Goal: Complete application form

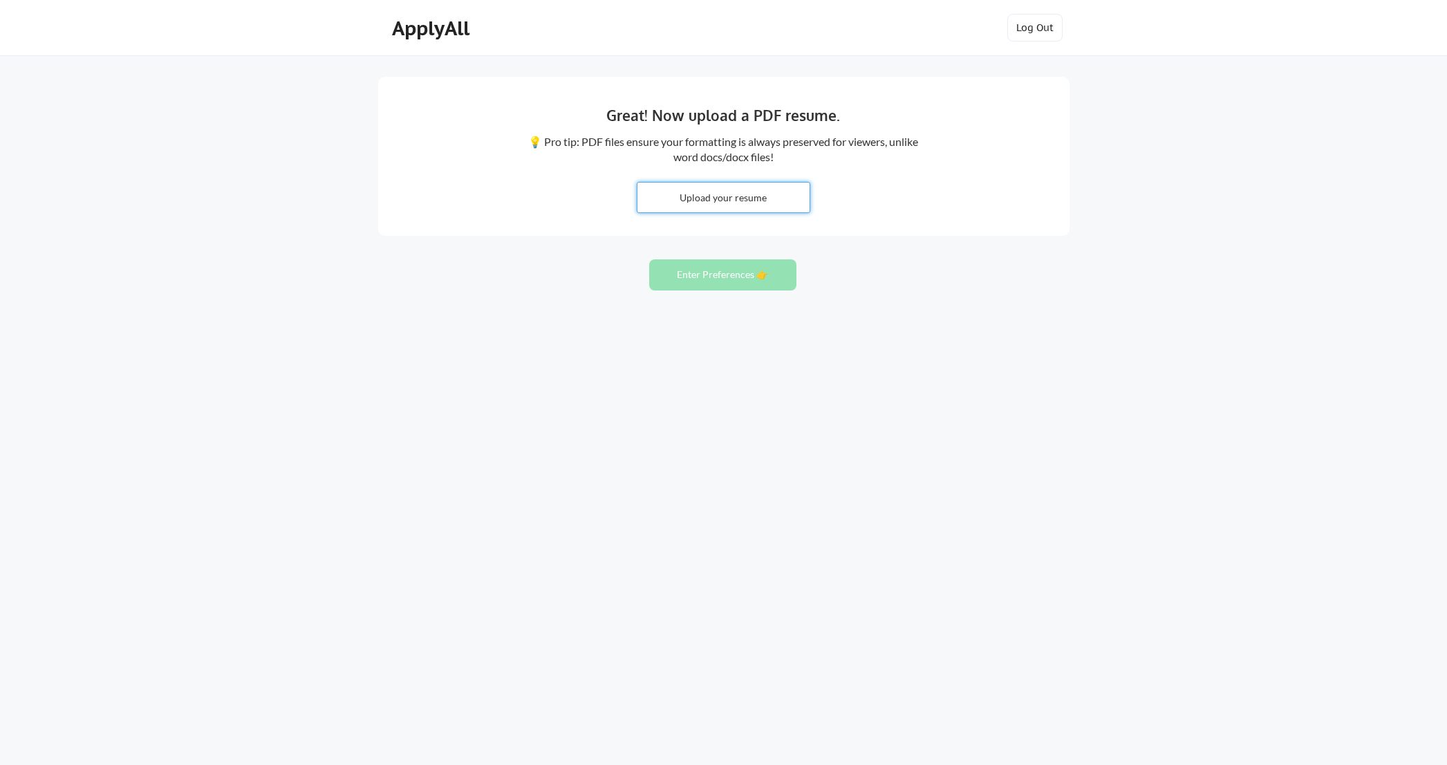
click at [700, 198] on input "file" at bounding box center [723, 198] width 172 height 30
type input "C:\fakepath\2025 Resume - Hannah Olson (1).pdf"
click at [731, 202] on input "file" at bounding box center [723, 198] width 172 height 30
type input "C:\fakepath\2025 Resume - Hannah Olson (1).pdf"
click at [720, 272] on button "Enter Preferences 👉" at bounding box center [722, 274] width 147 height 31
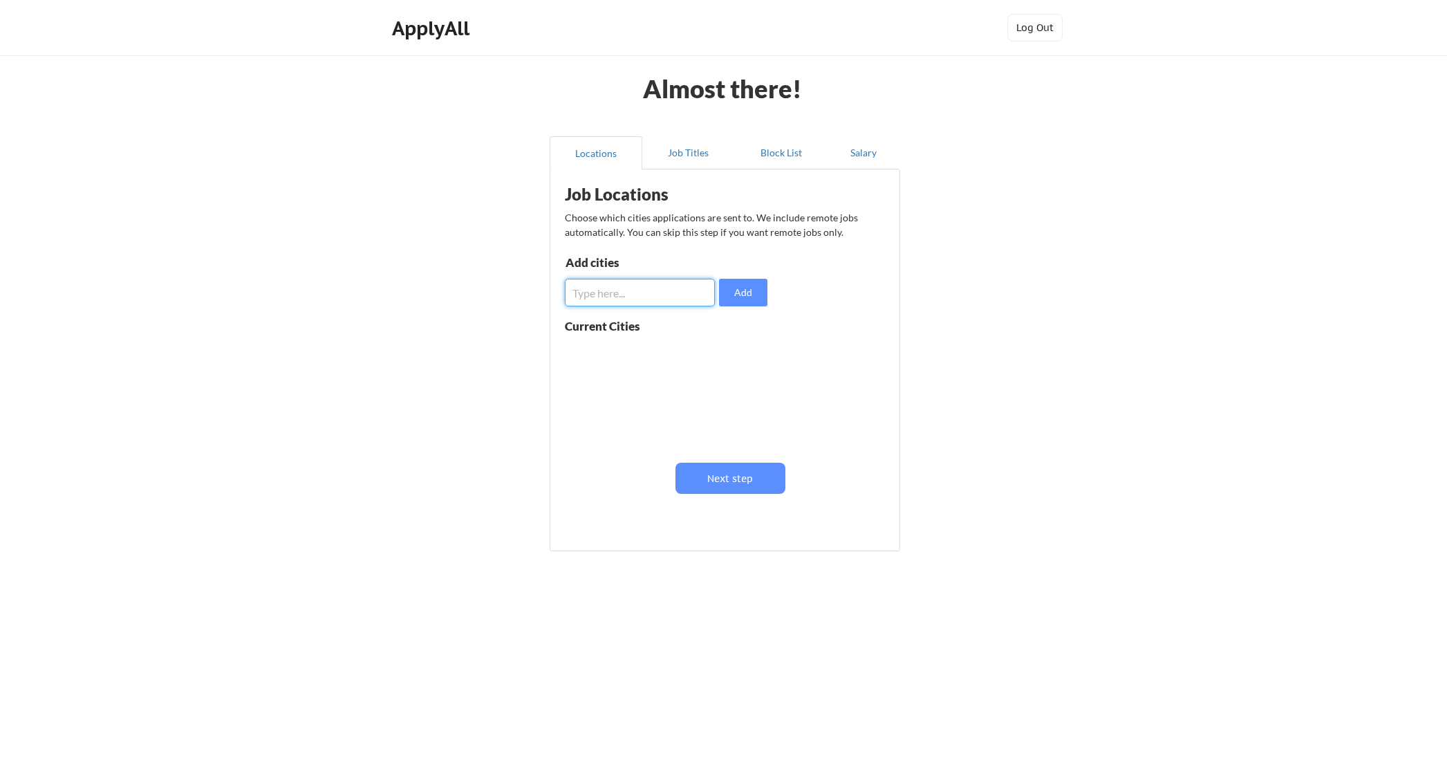
click at [641, 295] on input "input" at bounding box center [640, 293] width 150 height 28
type input "brunswick, me"
click at [754, 295] on button "Add" at bounding box center [743, 293] width 48 height 28
drag, startPoint x: 725, startPoint y: 352, endPoint x: 680, endPoint y: 322, distance: 53.9
click at [725, 352] on button at bounding box center [725, 353] width 10 height 10
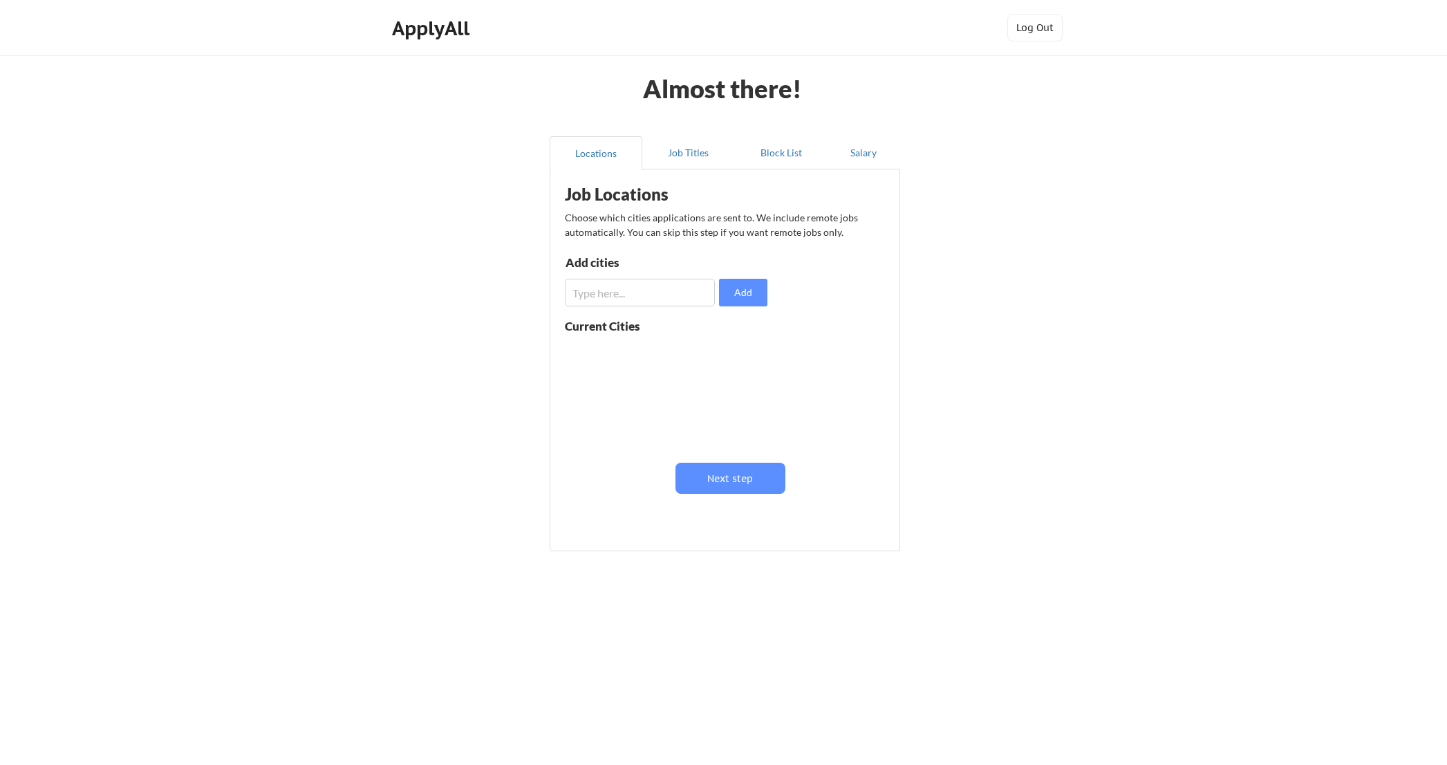
click at [645, 297] on input "input" at bounding box center [640, 293] width 150 height 28
type input "N"
type input "Brunswick, ME"
click at [764, 289] on button "Add" at bounding box center [743, 293] width 48 height 28
click at [655, 297] on input "input" at bounding box center [640, 293] width 150 height 28
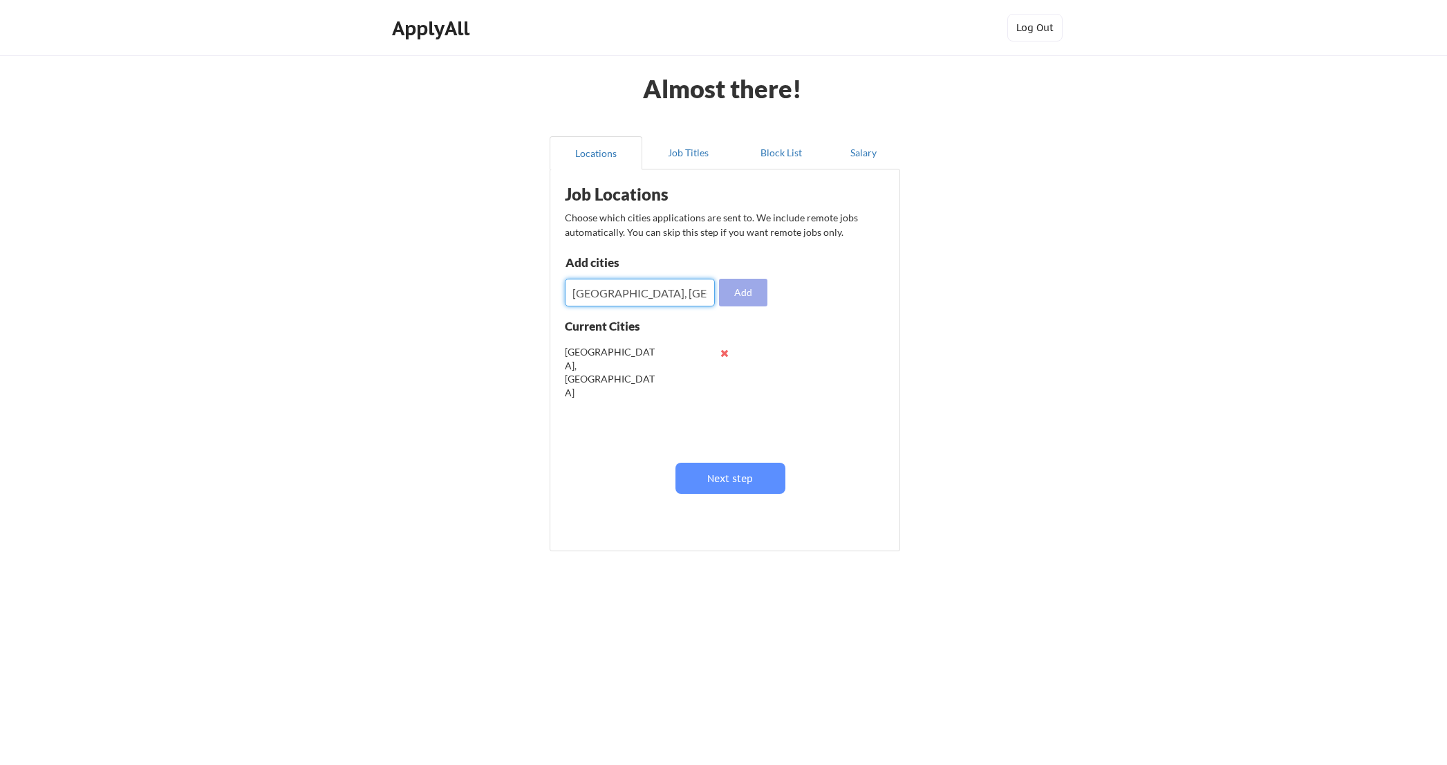
type input "Portland, ME"
click at [749, 293] on button "Add" at bounding box center [743, 293] width 48 height 28
click at [592, 293] on input "input" at bounding box center [640, 293] width 150 height 28
type input "Lewiston, ME"
drag, startPoint x: 738, startPoint y: 291, endPoint x: 695, endPoint y: 297, distance: 43.3
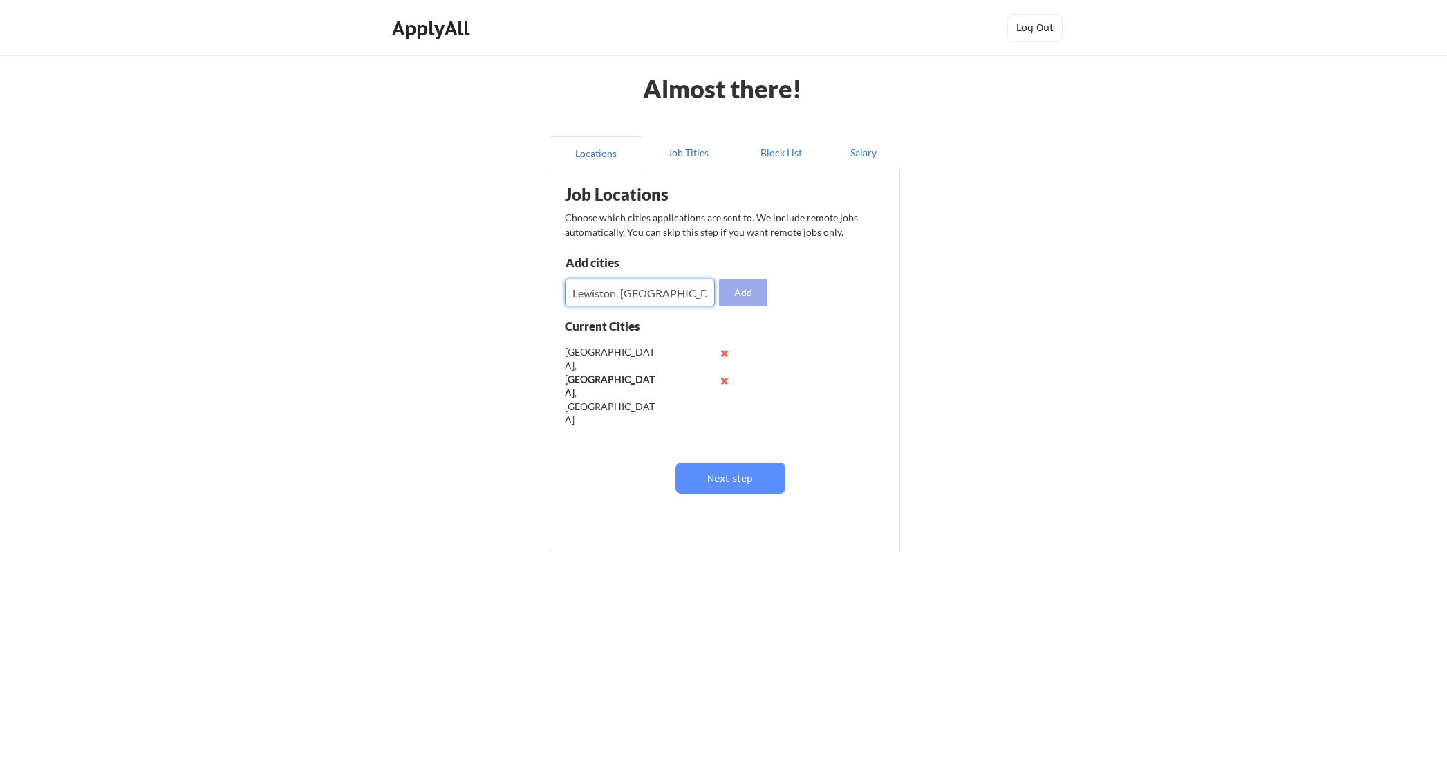
click at [738, 291] on button "Add" at bounding box center [743, 293] width 48 height 28
click at [660, 299] on input "input" at bounding box center [640, 293] width 150 height 28
type input "N"
type input "b"
type input "Bath, ME"
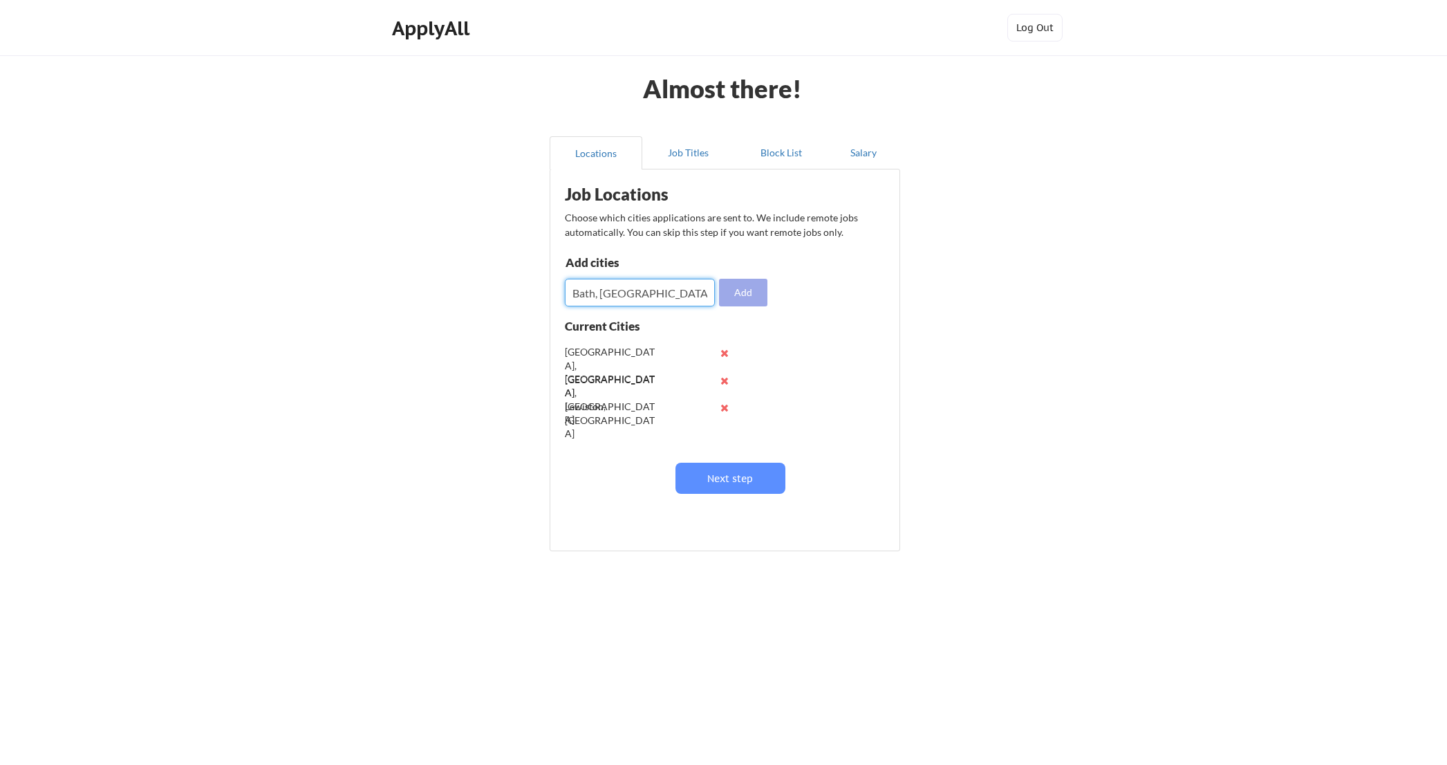
click at [756, 291] on button "Add" at bounding box center [743, 293] width 48 height 28
click at [667, 300] on input "input" at bounding box center [640, 293] width 150 height 28
type input "Auburn, ME"
drag, startPoint x: 724, startPoint y: 292, endPoint x: 662, endPoint y: 301, distance: 62.3
click at [722, 292] on button "Add" at bounding box center [743, 293] width 48 height 28
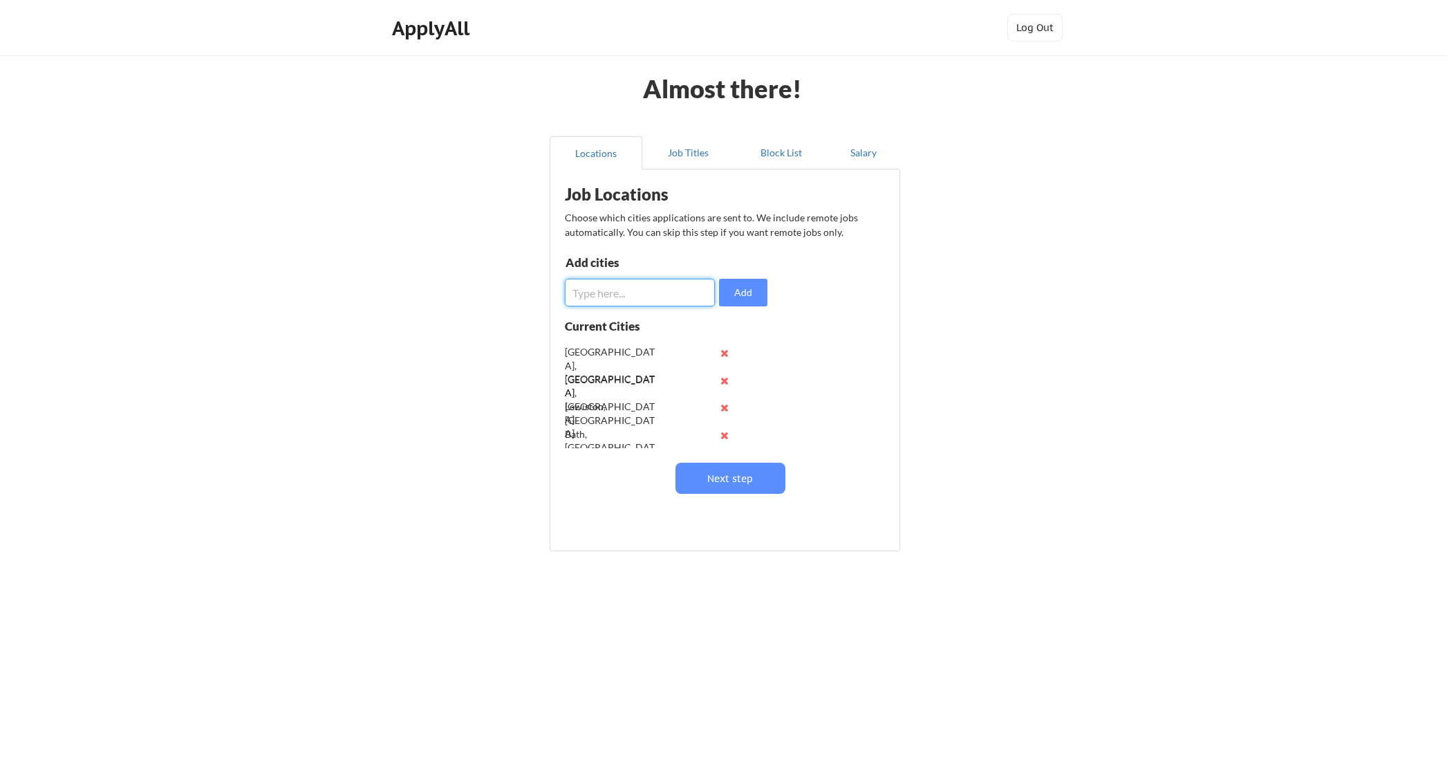
click at [659, 301] on input "input" at bounding box center [640, 293] width 150 height 28
type input "Augusta, ME"
click at [737, 294] on button "Add" at bounding box center [743, 293] width 48 height 28
click at [749, 489] on button "Next step" at bounding box center [730, 477] width 110 height 31
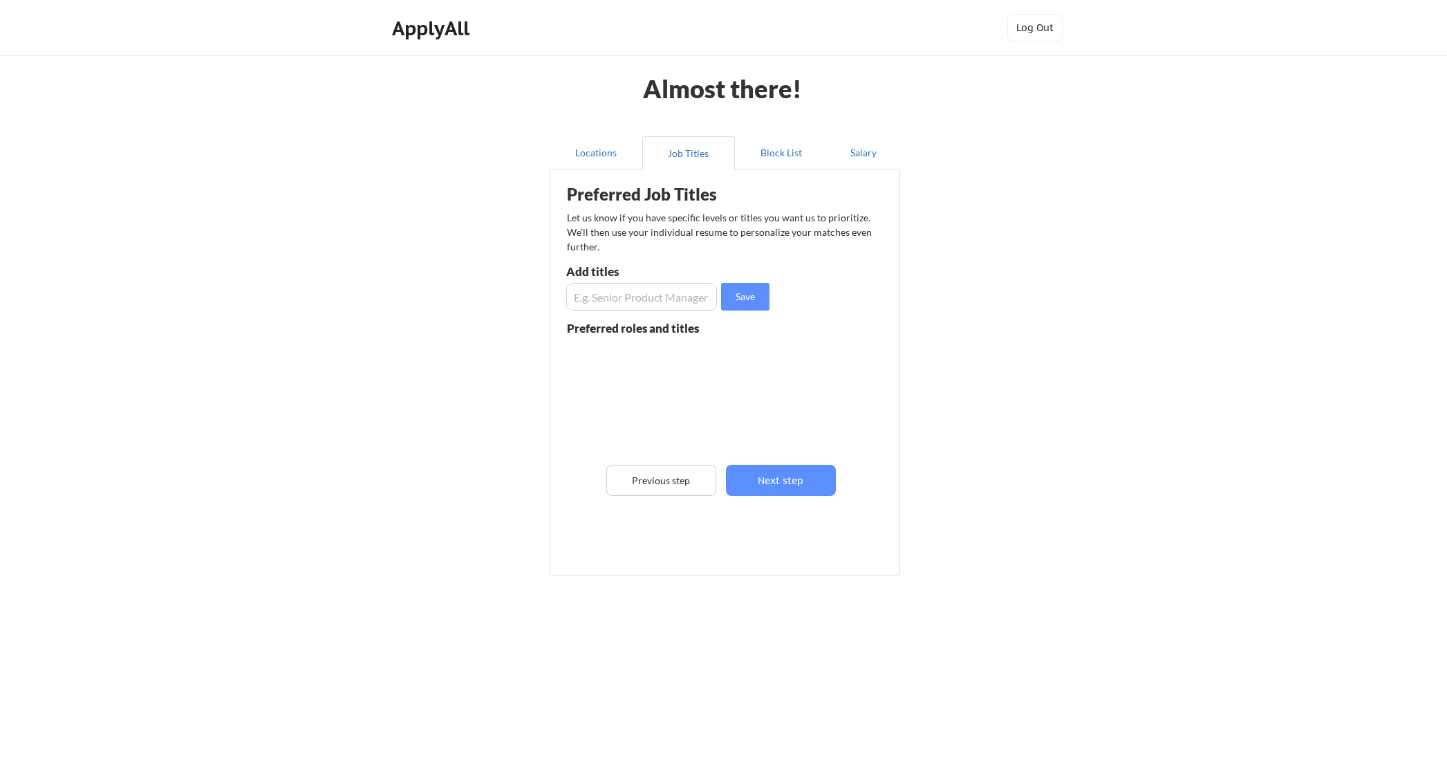
click at [682, 301] on input "input" at bounding box center [641, 297] width 151 height 28
type input "Project Manager"
click at [752, 299] on button "Save" at bounding box center [745, 297] width 48 height 28
click at [686, 303] on input "input" at bounding box center [641, 297] width 151 height 28
type input "Implementation Specialist"
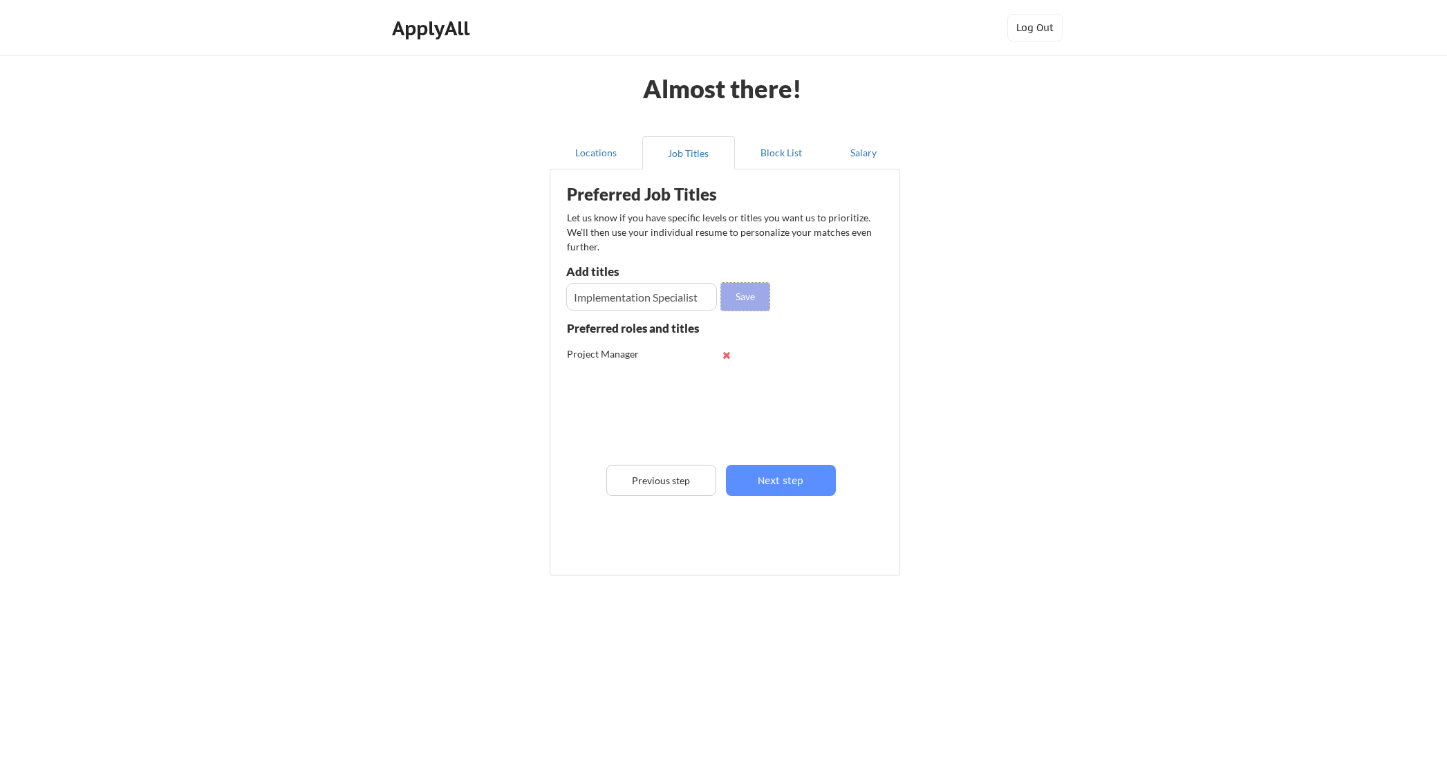
drag, startPoint x: 758, startPoint y: 294, endPoint x: 668, endPoint y: 297, distance: 90.6
click at [758, 294] on button "Save" at bounding box center [745, 297] width 48 height 28
click at [665, 299] on input "input" at bounding box center [641, 297] width 151 height 28
type input "Project Coordinator"
click at [742, 294] on button "Save" at bounding box center [745, 297] width 48 height 28
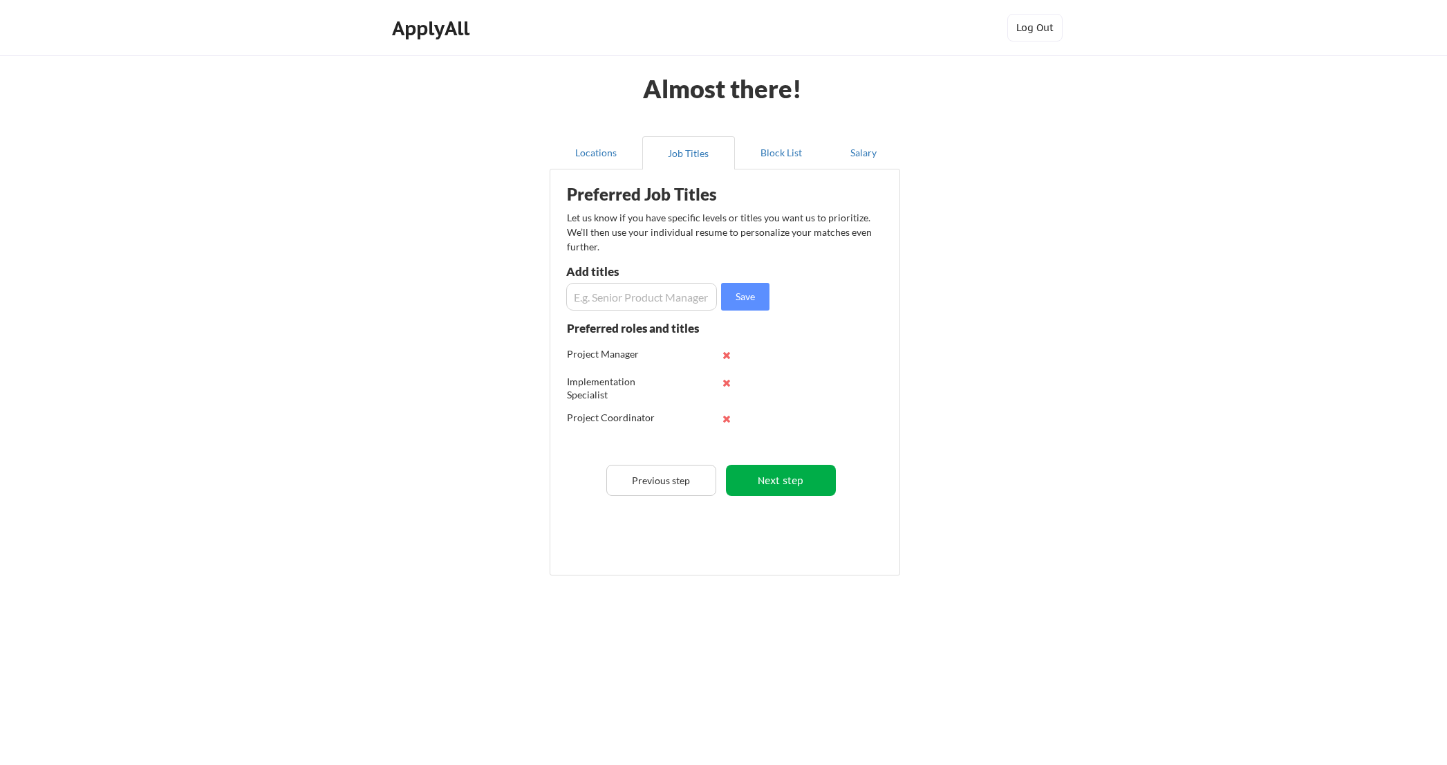
click at [801, 480] on button "Next step" at bounding box center [781, 480] width 110 height 31
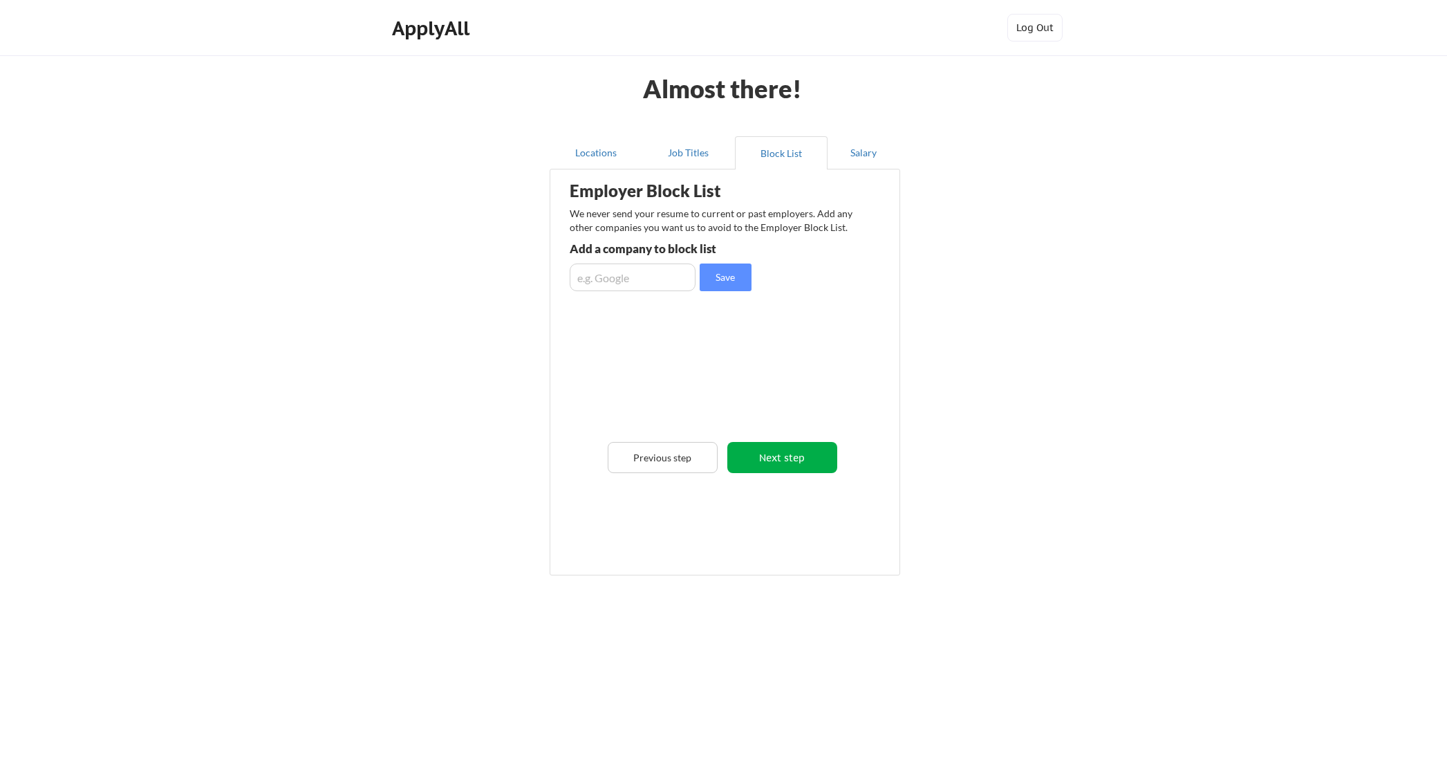
click at [791, 460] on button "Next step" at bounding box center [782, 457] width 110 height 31
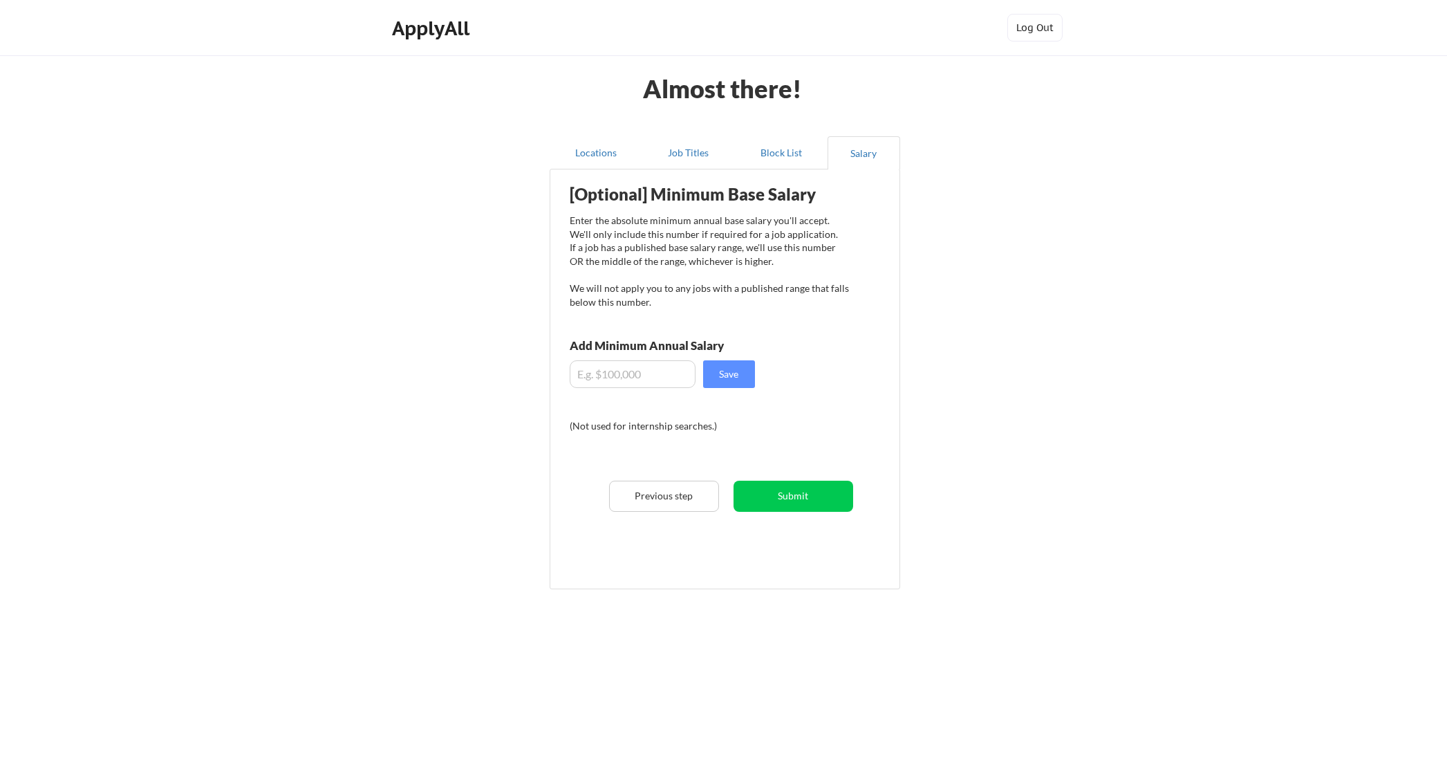
click at [653, 373] on input "input" at bounding box center [633, 374] width 126 height 28
drag, startPoint x: 630, startPoint y: 379, endPoint x: 476, endPoint y: 375, distance: 154.2
click at [476, 375] on div "Almost there! Locations Job Titles Block List Salary Employer Block List We nev…" at bounding box center [723, 382] width 1447 height 765
type input "$80,000"
click at [736, 375] on button "Save" at bounding box center [729, 374] width 52 height 28
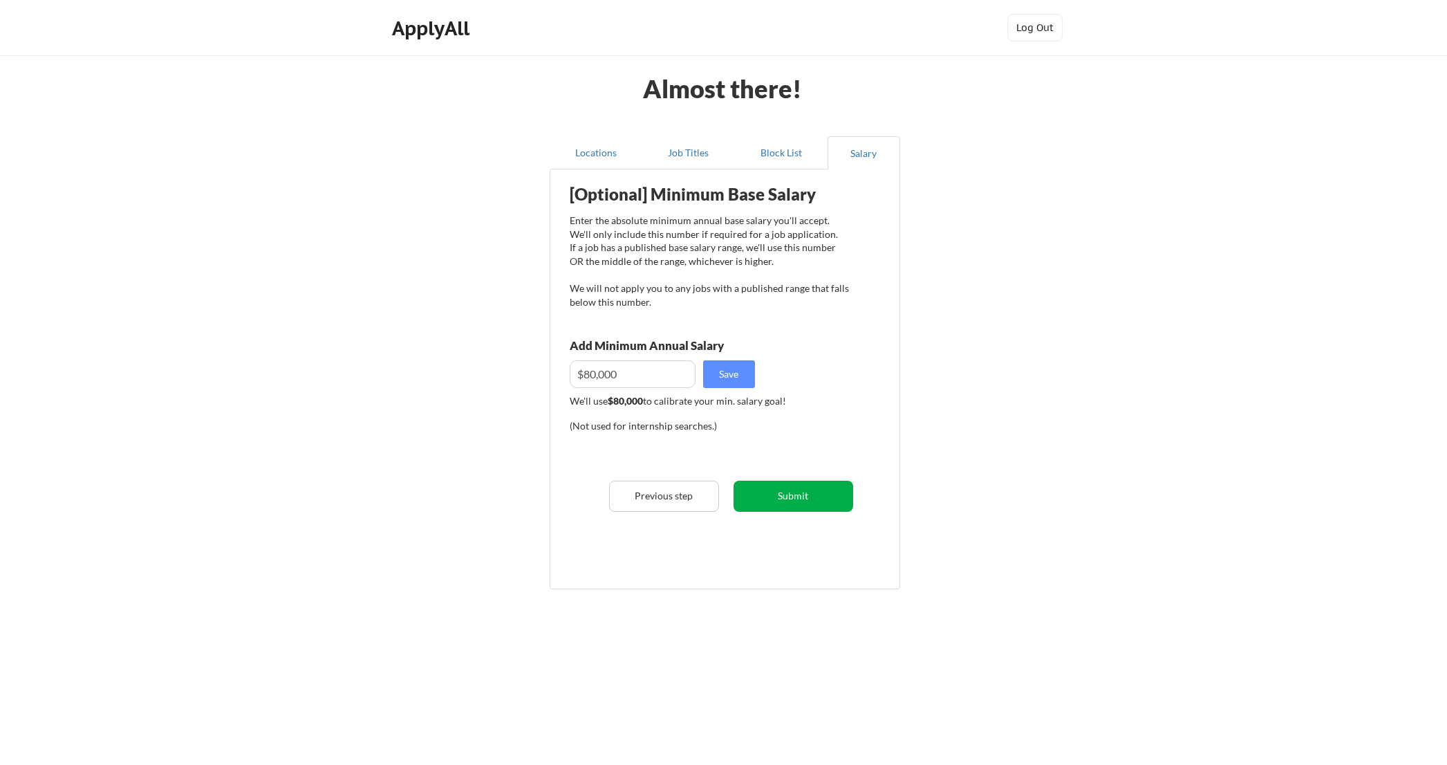
click at [834, 503] on button "Submit" at bounding box center [793, 495] width 120 height 31
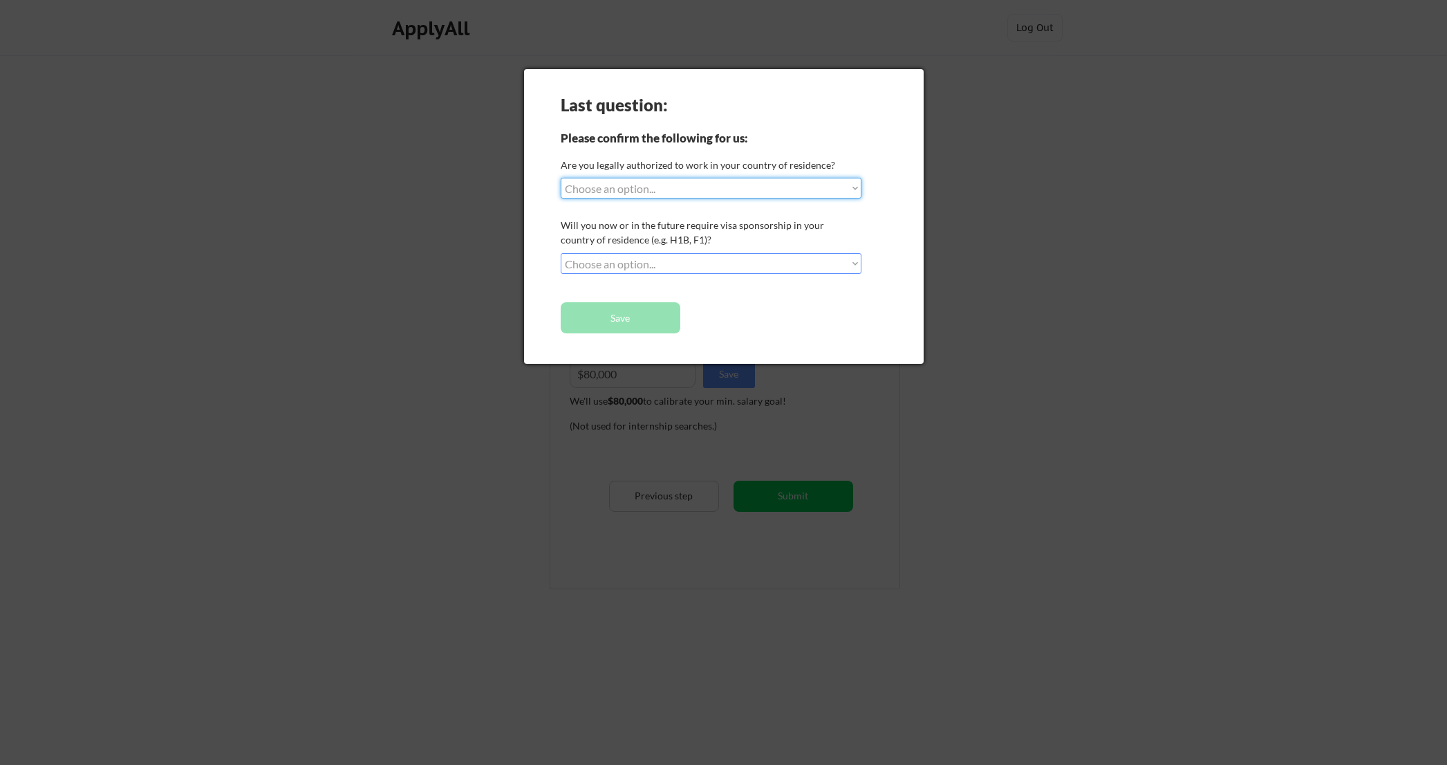
click at [736, 191] on select "Choose an option... Yes, I am a US Citizen Yes, I am a Canadian Citizen Yes, I …" at bounding box center [711, 188] width 301 height 21
select select ""yes__i_am_a_us_citizen""
click at [635, 265] on select "Choose an option... No, I will not need sponsorship Yes, I will need sponsorship" at bounding box center [711, 263] width 301 height 21
select select ""no__i_will_not_need_sponsorship""
click at [623, 322] on button "Save" at bounding box center [621, 317] width 120 height 31
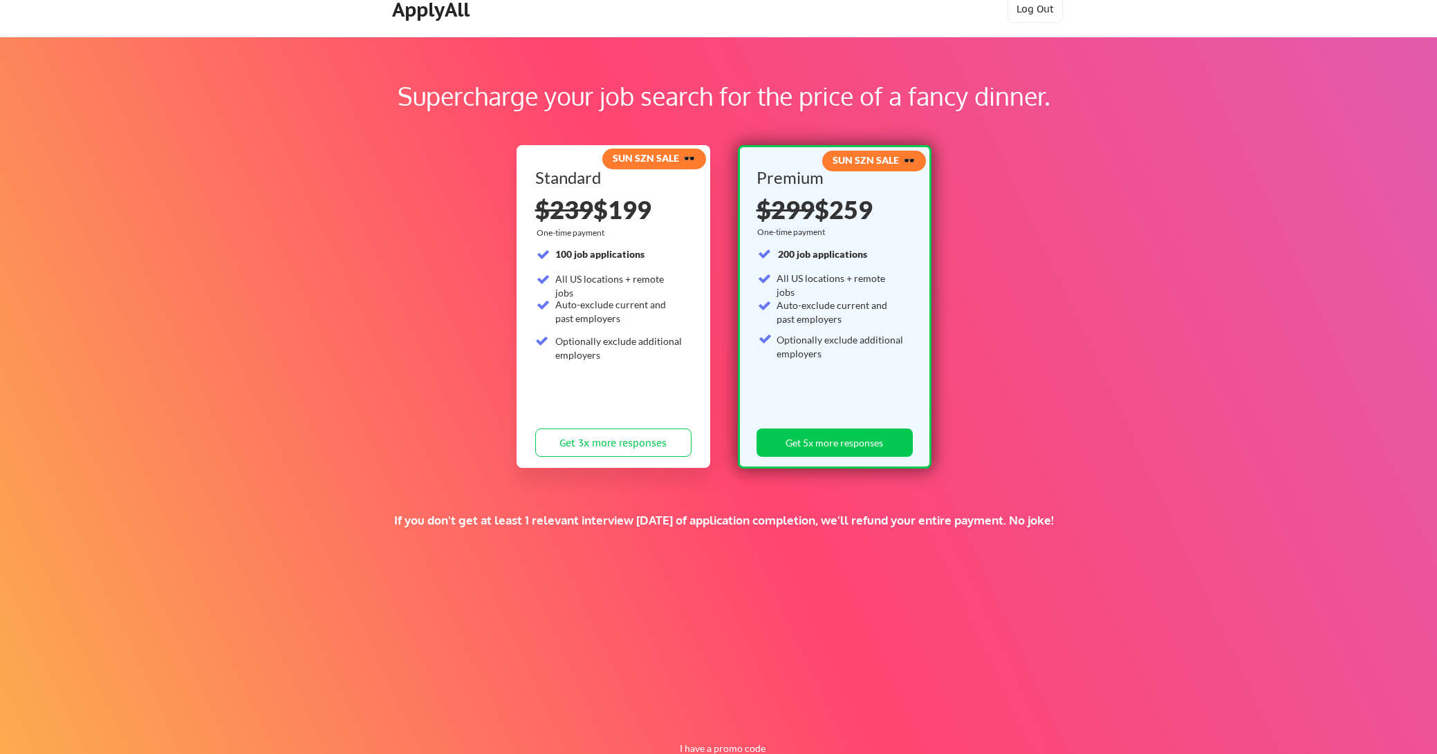
scroll to position [57, 0]
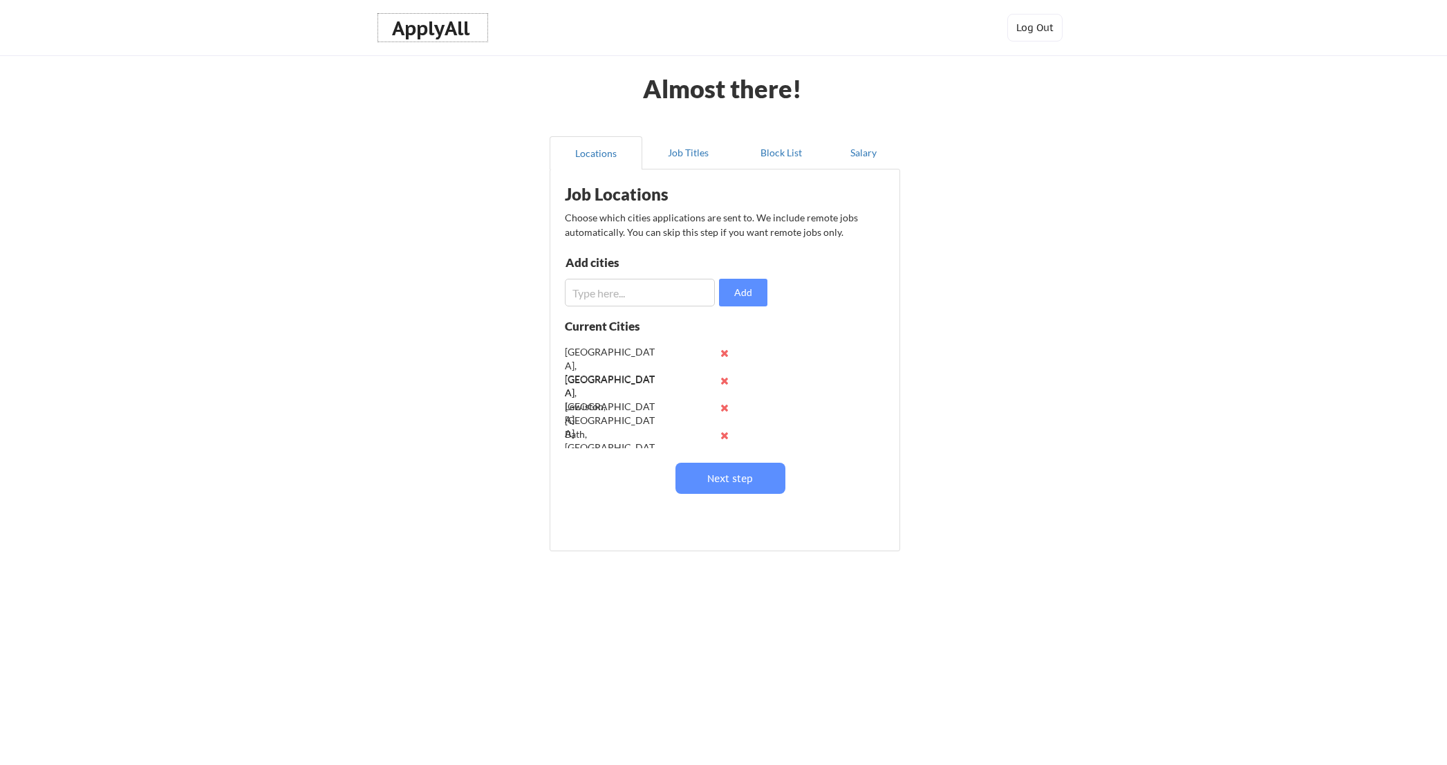
click at [438, 31] on div "ApplyAll" at bounding box center [433, 29] width 82 height 24
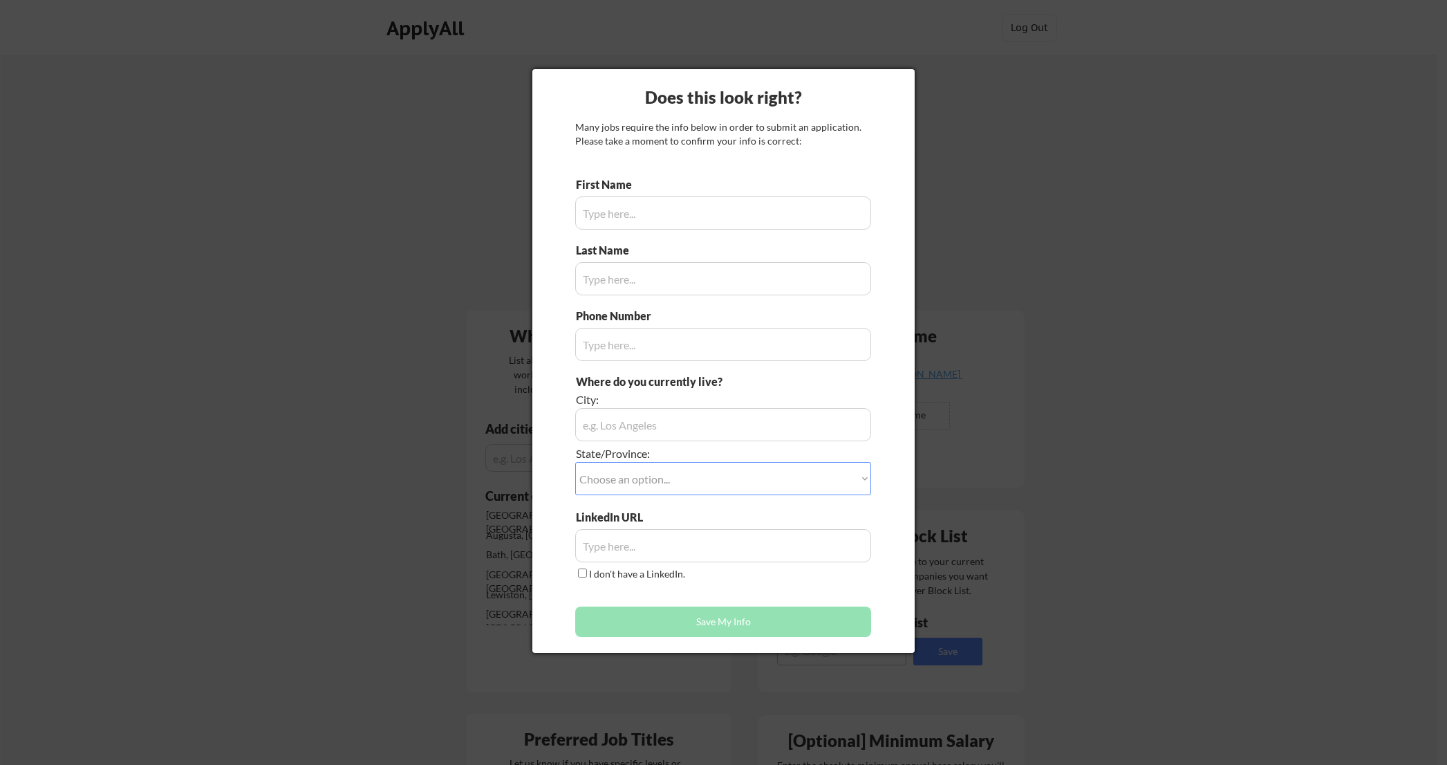
drag, startPoint x: 1051, startPoint y: 243, endPoint x: 1042, endPoint y: 243, distance: 9.0
click at [1051, 245] on div at bounding box center [723, 382] width 1447 height 765
click at [453, 320] on div at bounding box center [723, 382] width 1447 height 765
click at [776, 216] on input "input" at bounding box center [723, 212] width 296 height 33
type input "Hannah"
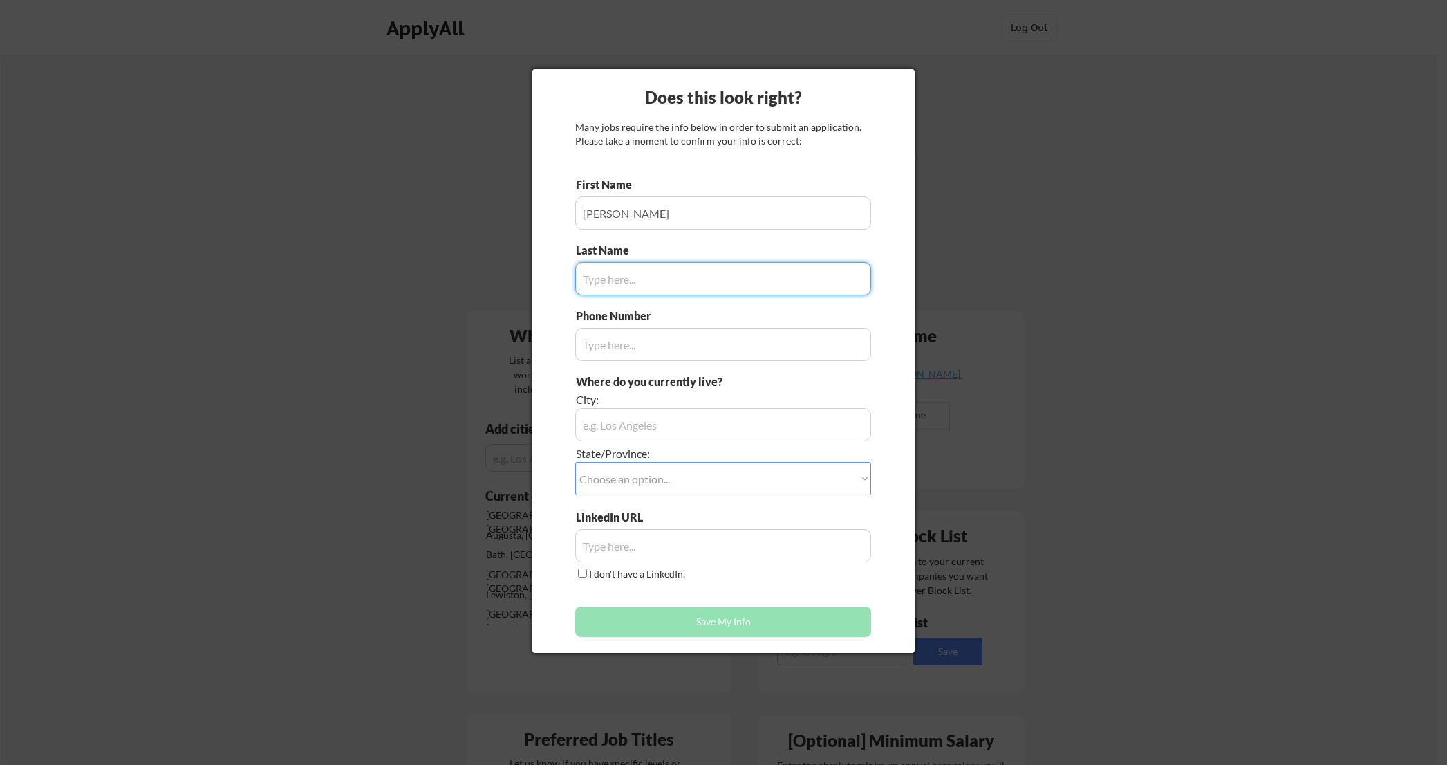
click at [681, 277] on input "input" at bounding box center [723, 278] width 296 height 33
type input "Olson"
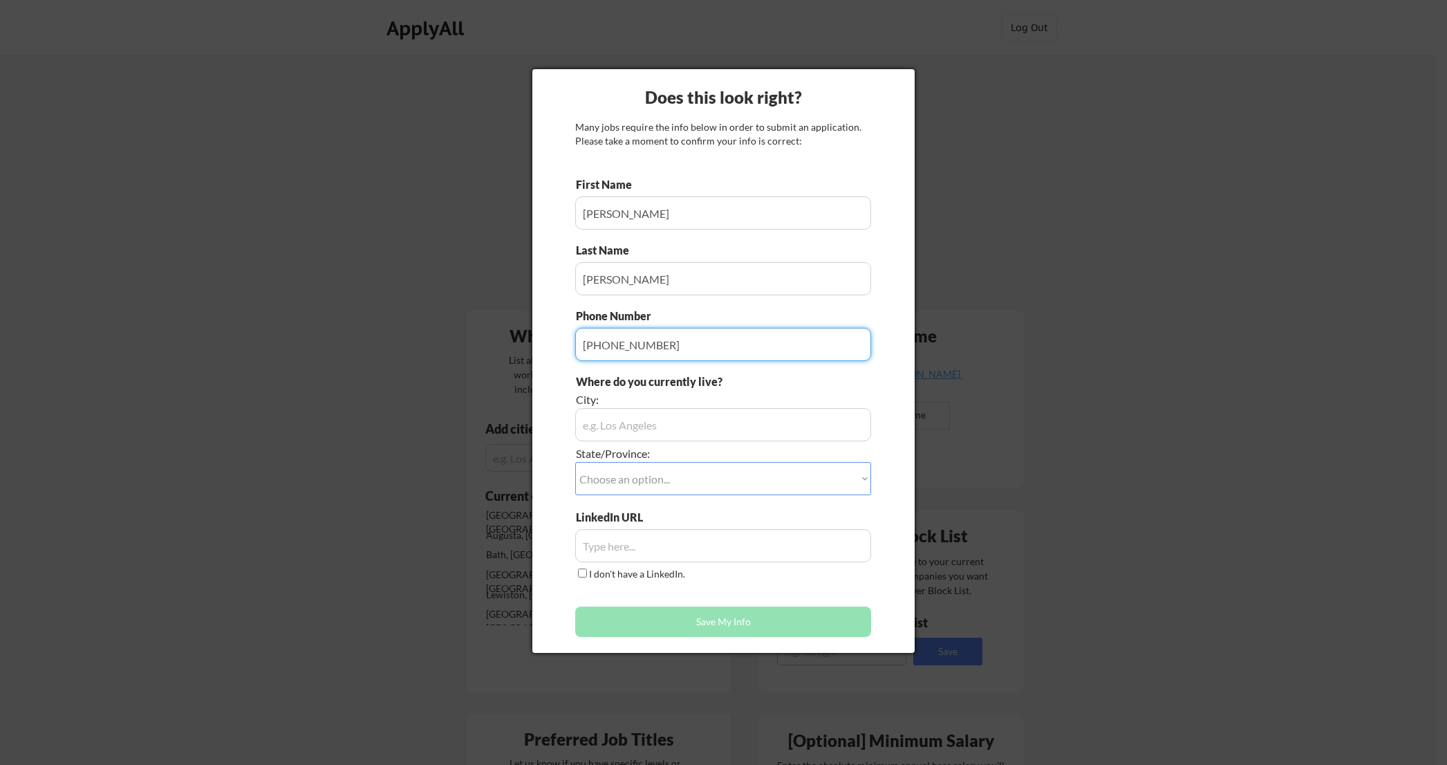
type input "207-249-4250"
click at [688, 418] on input "input" at bounding box center [723, 424] width 296 height 33
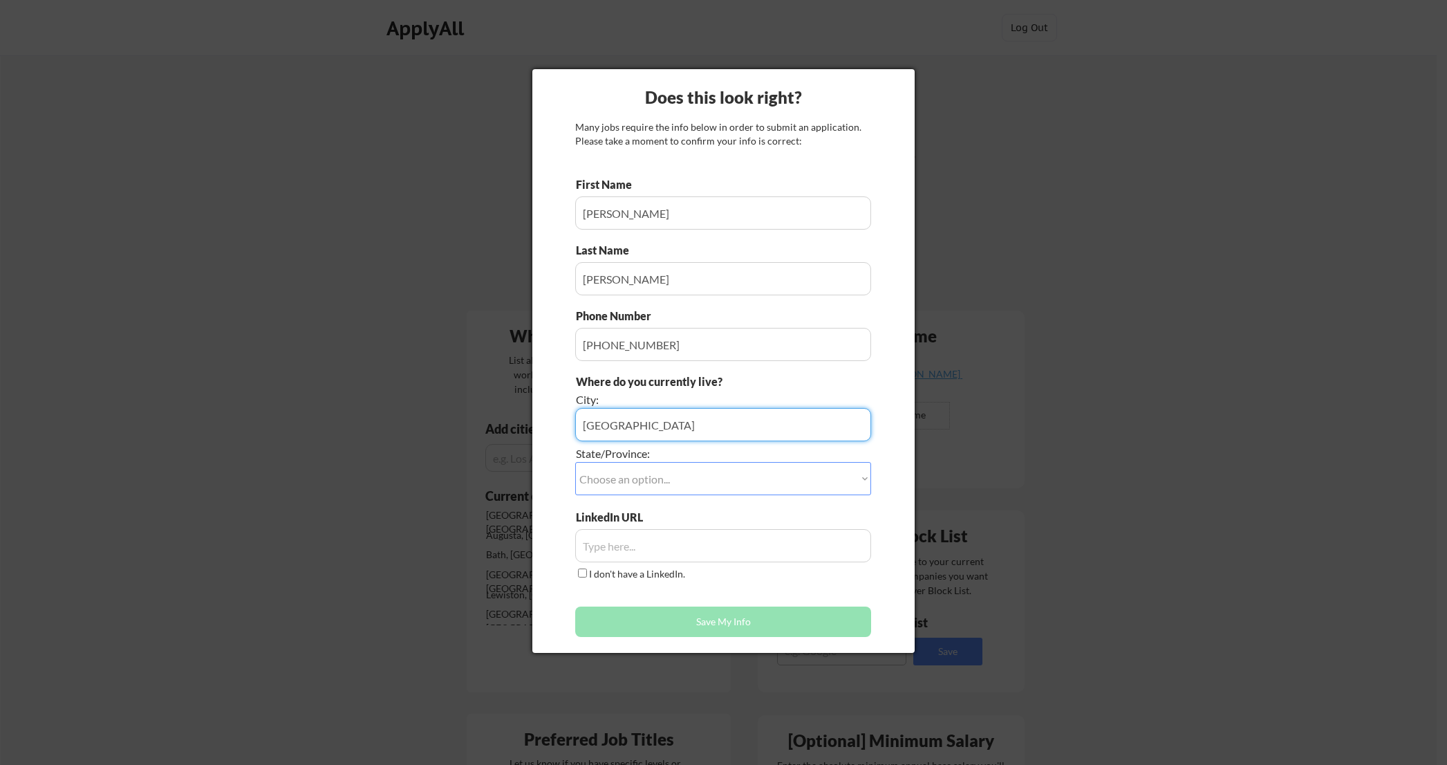
type input "Brunswick"
select select ""Maine""
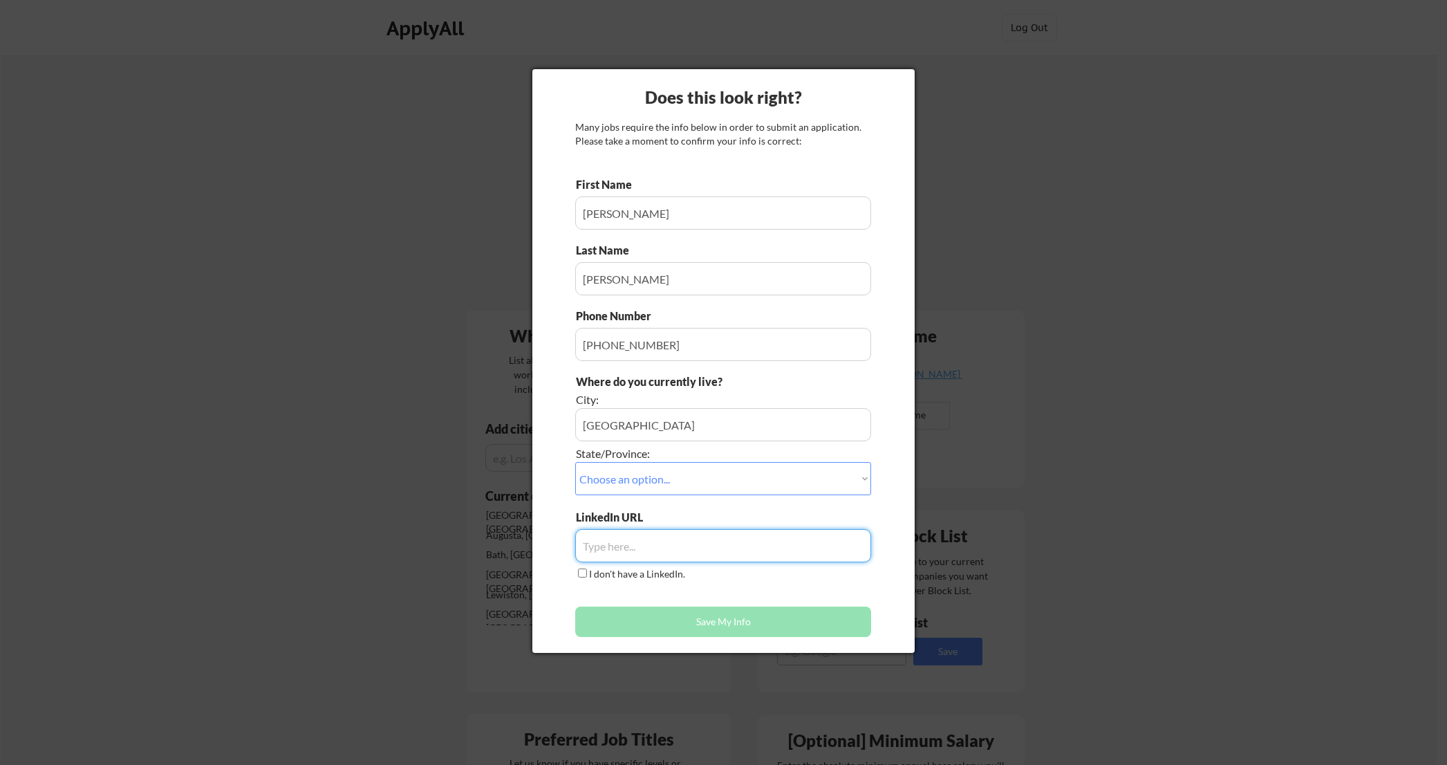
paste input "I am writing to express my interest in the Senior Revenue Project Manager posit…"
type input "I am writing to express my interest in the Senior Revenue Project Manager posit…"
click at [654, 542] on input "input" at bounding box center [723, 545] width 296 height 33
paste input "https://www.linkedin.com/in/hannahkolson8888/"
type input "https://www.linkedin.com/in/hannahkolson8888/"
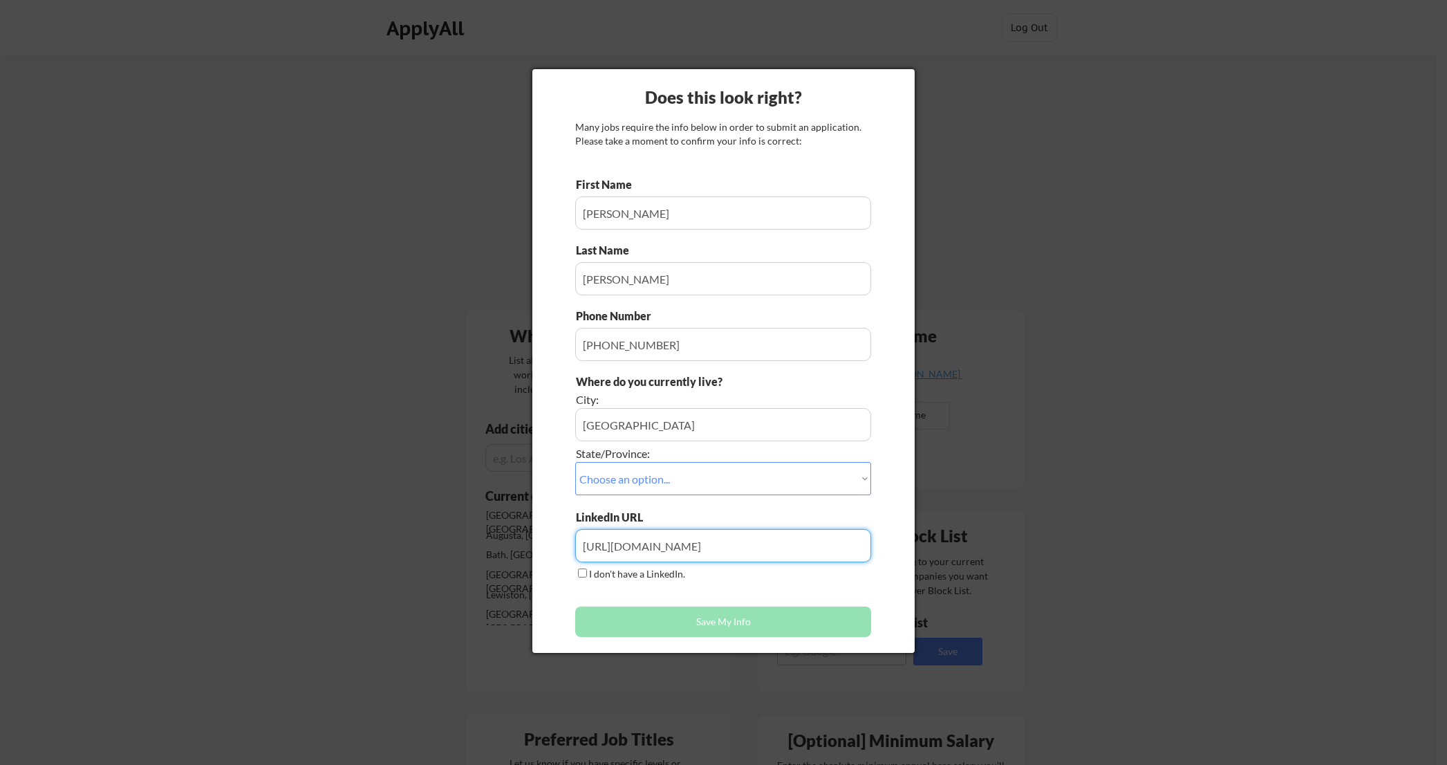
click at [712, 628] on button "Save My Info" at bounding box center [723, 621] width 296 height 30
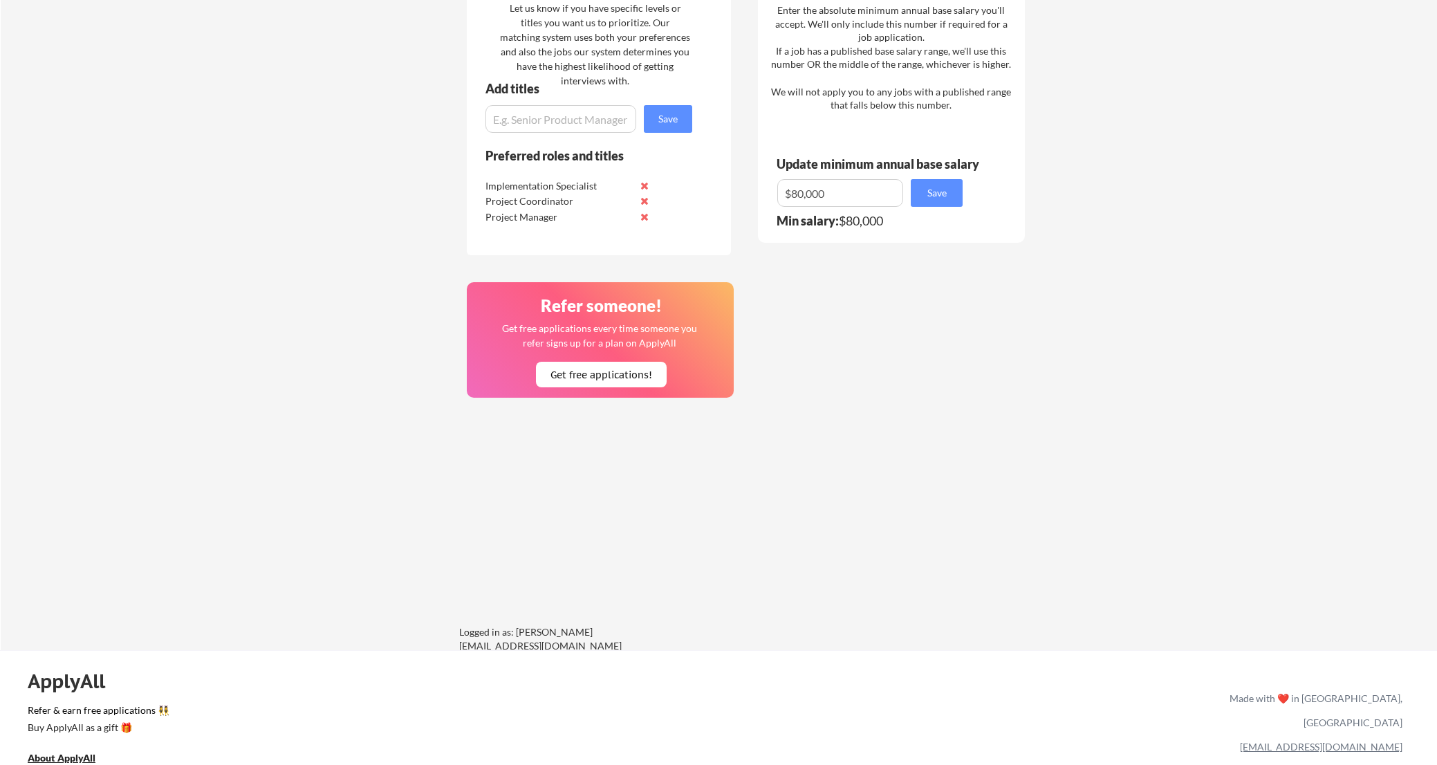
scroll to position [861, 0]
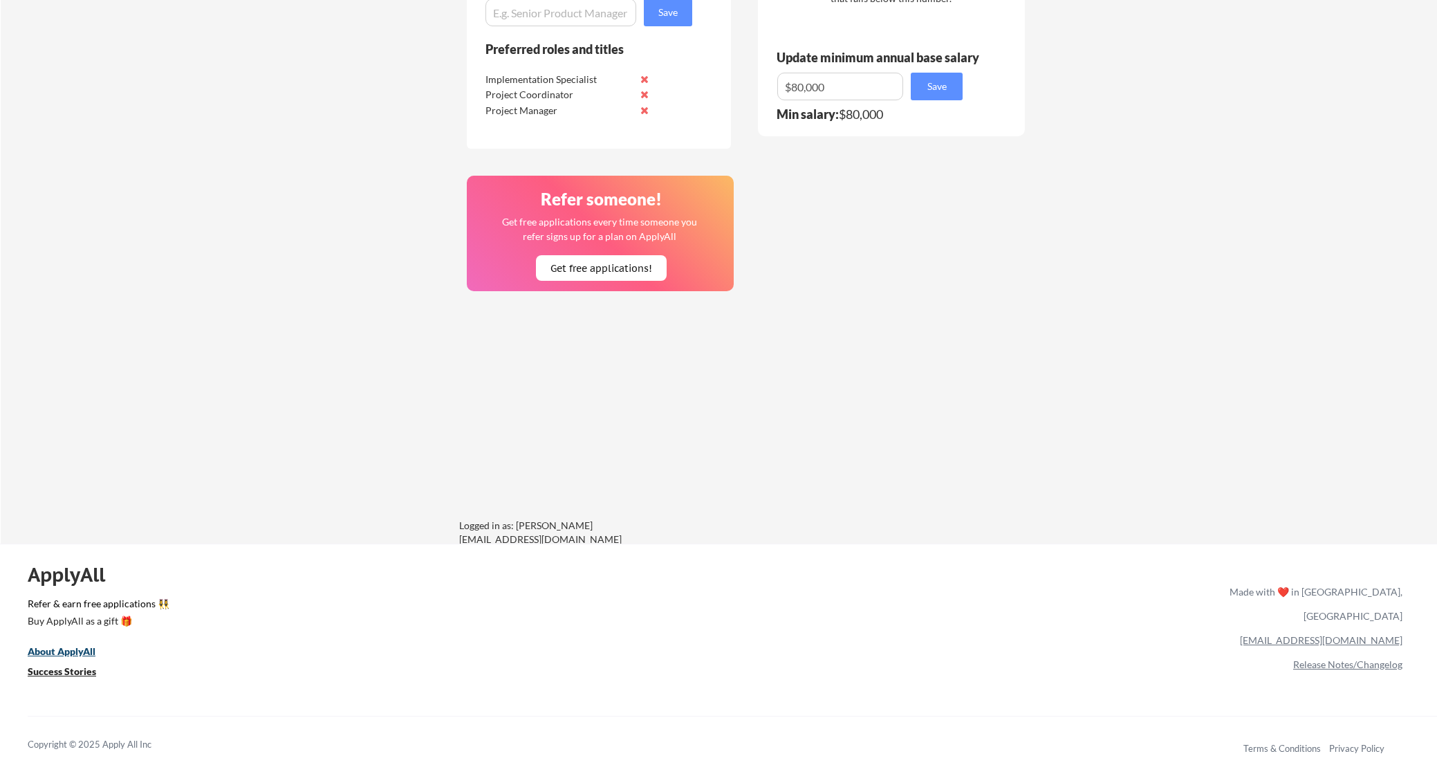
click at [64, 651] on u "About ApplyAll" at bounding box center [62, 651] width 68 height 12
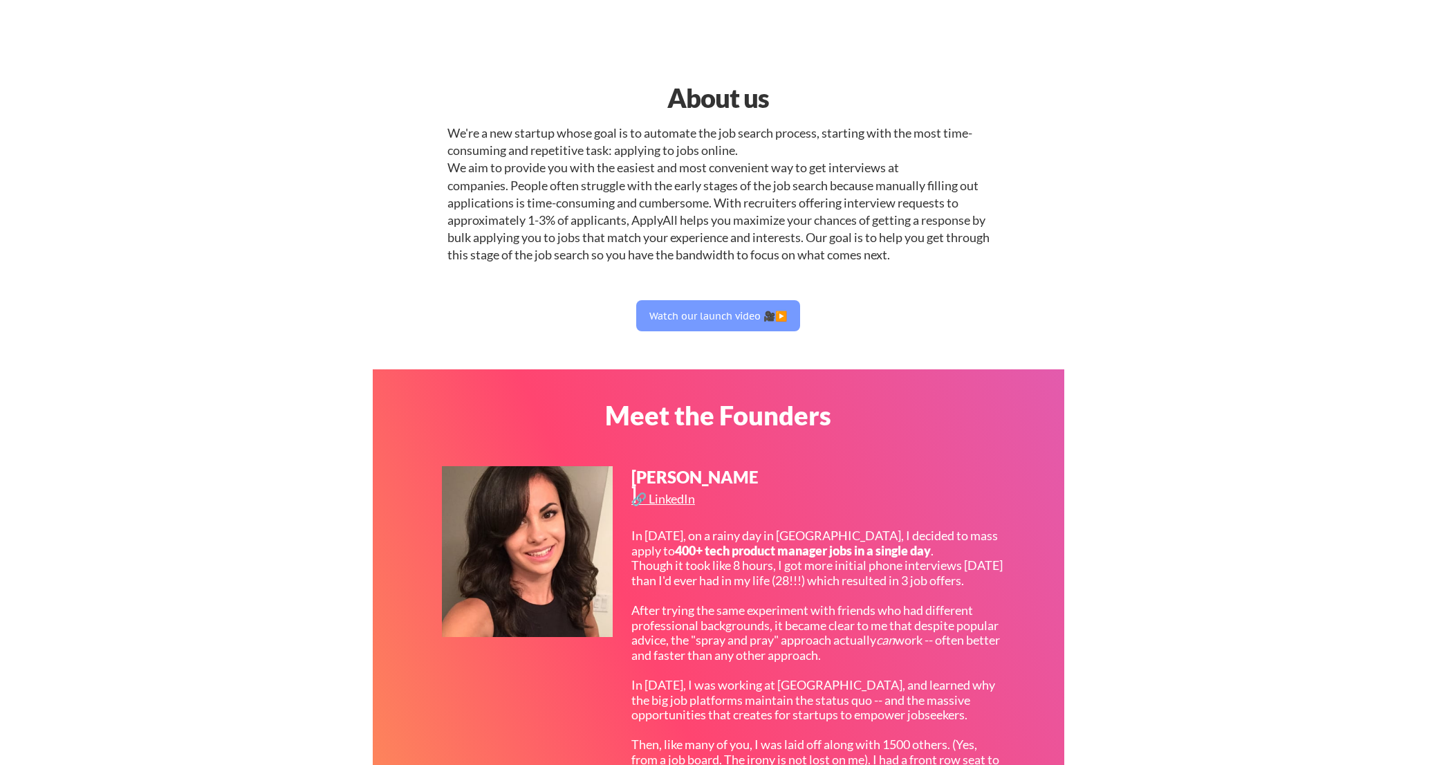
select select ""technical_project_program_mgmt""
